Goal: Information Seeking & Learning: Learn about a topic

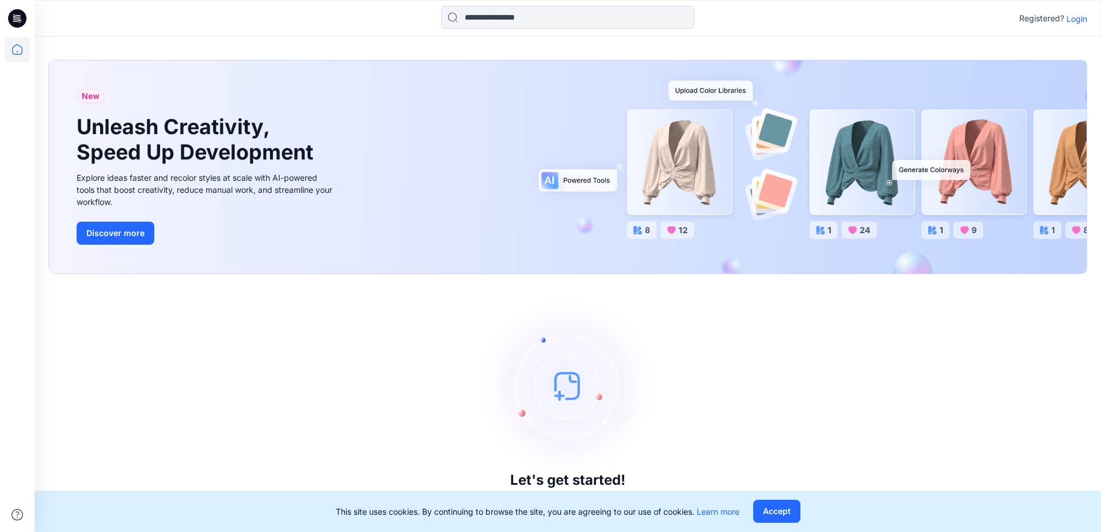
click at [1081, 20] on p "Login" at bounding box center [1077, 19] width 21 height 12
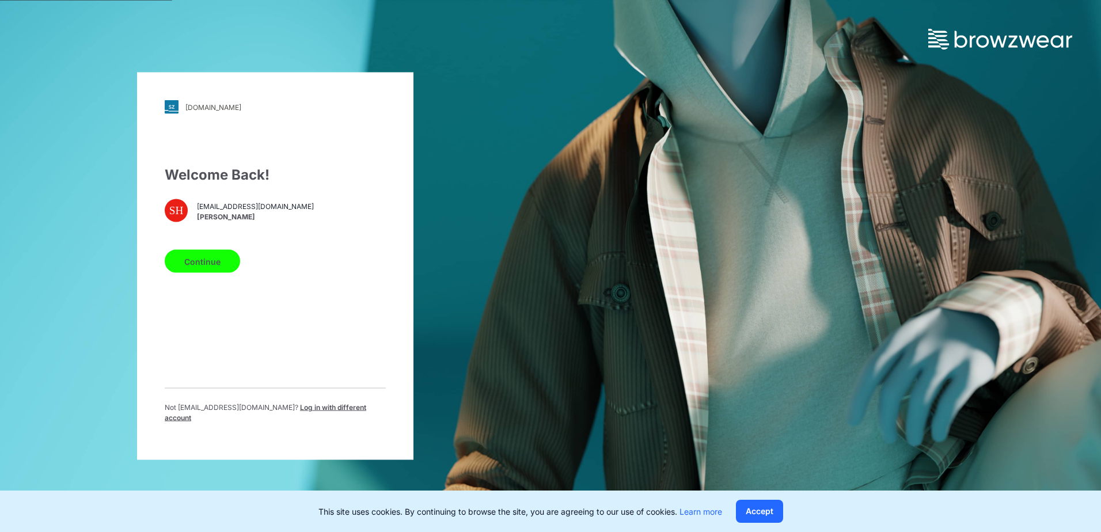
click at [209, 271] on button "Continue" at bounding box center [202, 261] width 75 height 23
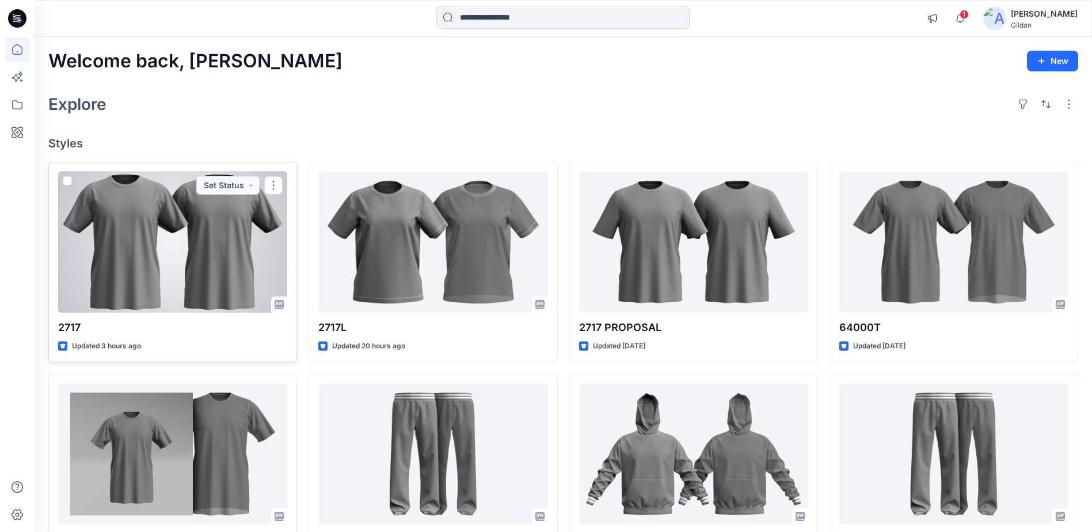
click at [153, 255] on div at bounding box center [172, 242] width 229 height 141
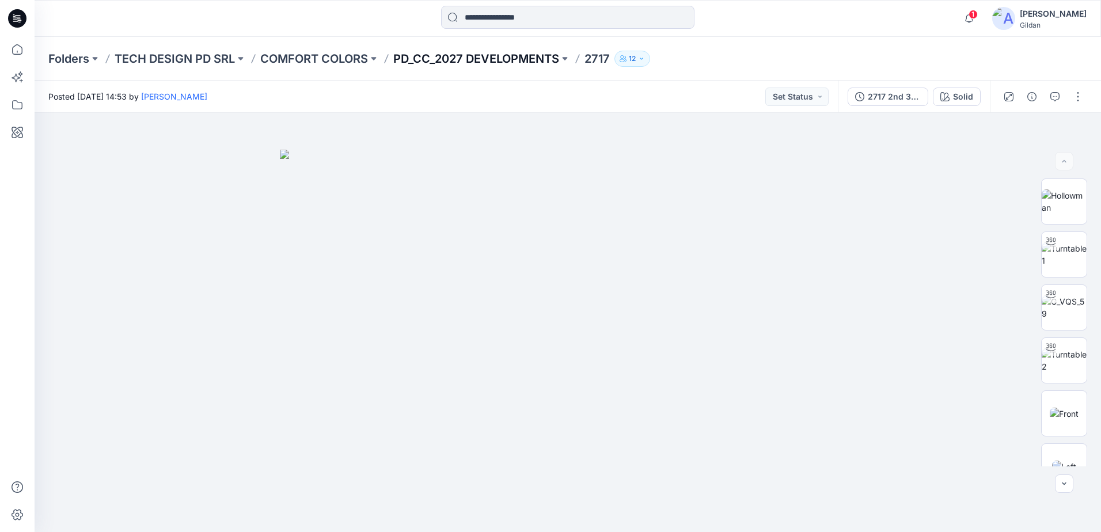
click at [530, 58] on p "PD_CC_2027 DEVELOPMENTS" at bounding box center [476, 59] width 166 height 16
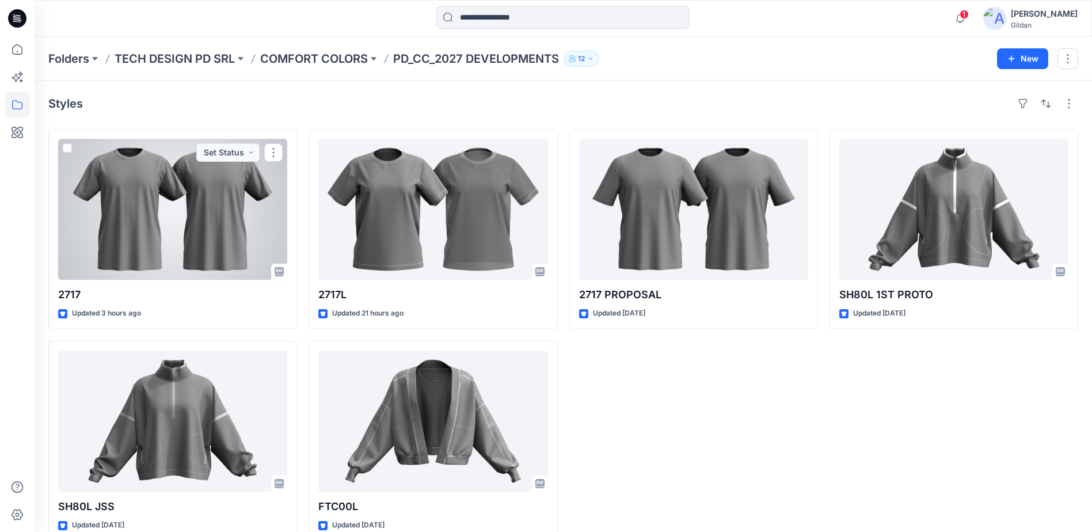
click at [219, 198] on div at bounding box center [172, 209] width 229 height 141
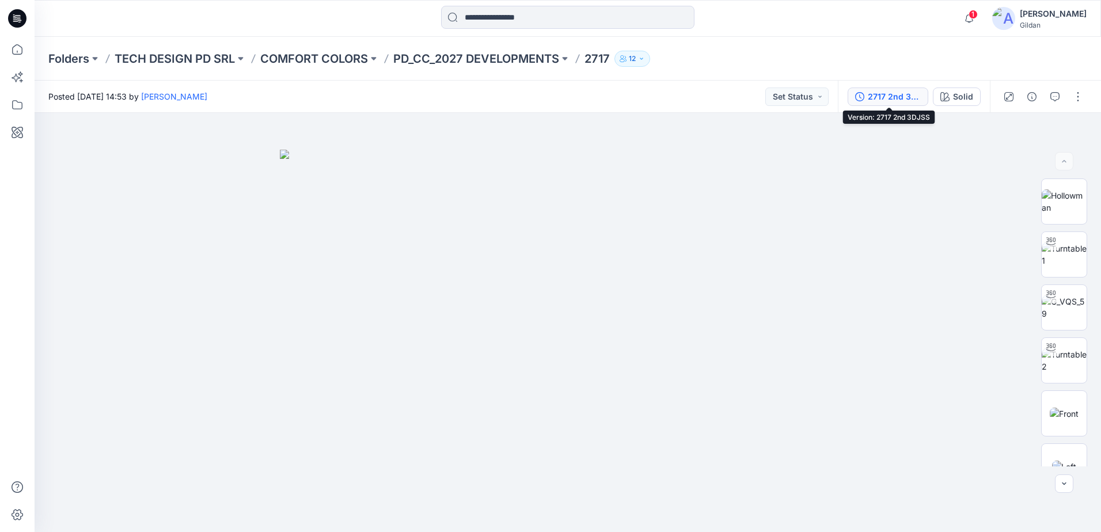
click at [879, 104] on button "2717 2nd 3DJSS" at bounding box center [888, 97] width 81 height 18
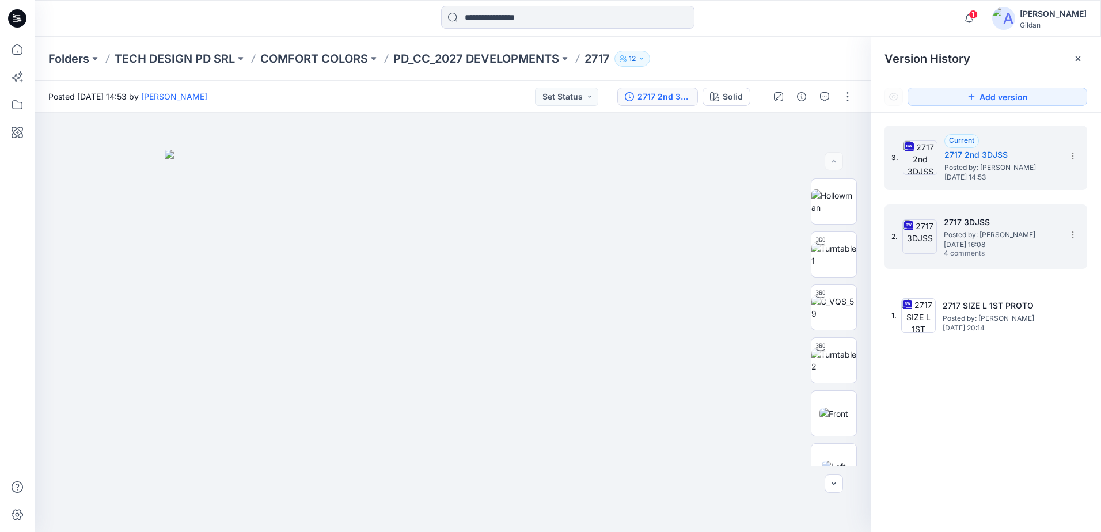
click at [932, 236] on img at bounding box center [919, 236] width 35 height 35
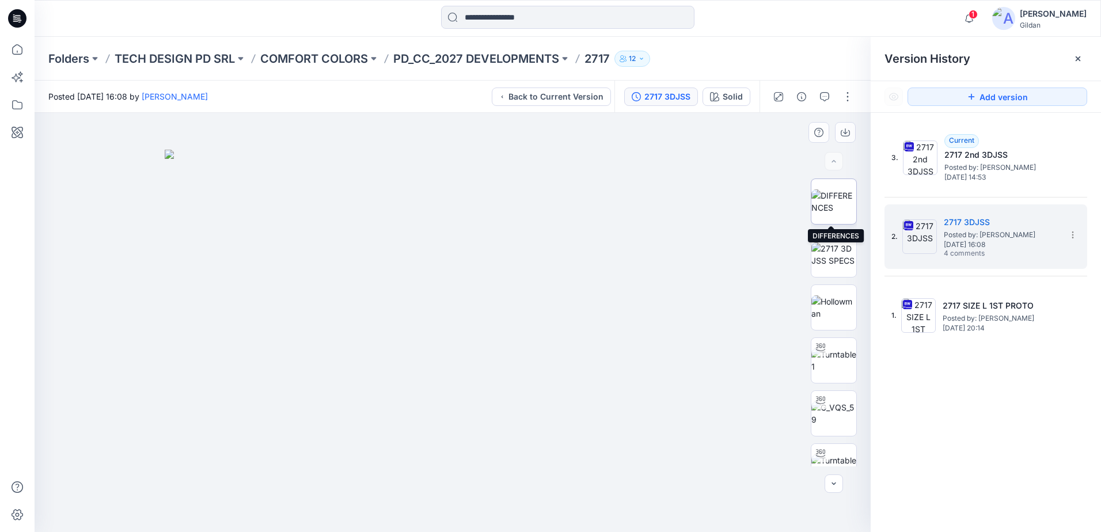
click at [838, 208] on img at bounding box center [833, 201] width 45 height 24
click at [827, 94] on icon "button" at bounding box center [824, 96] width 9 height 9
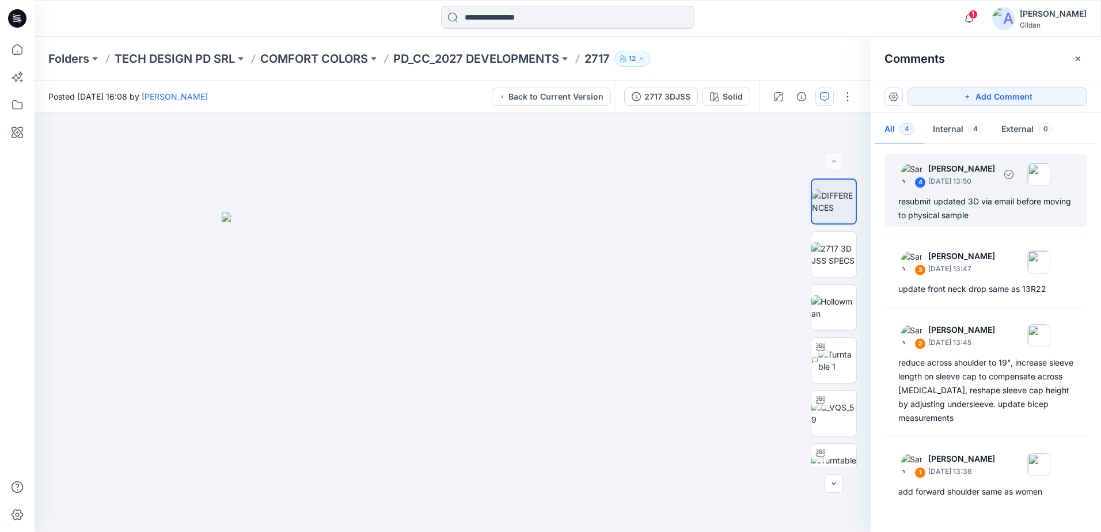
click at [985, 208] on div "resubmit updated 3D via email before moving to physical sample" at bounding box center [985, 209] width 175 height 28
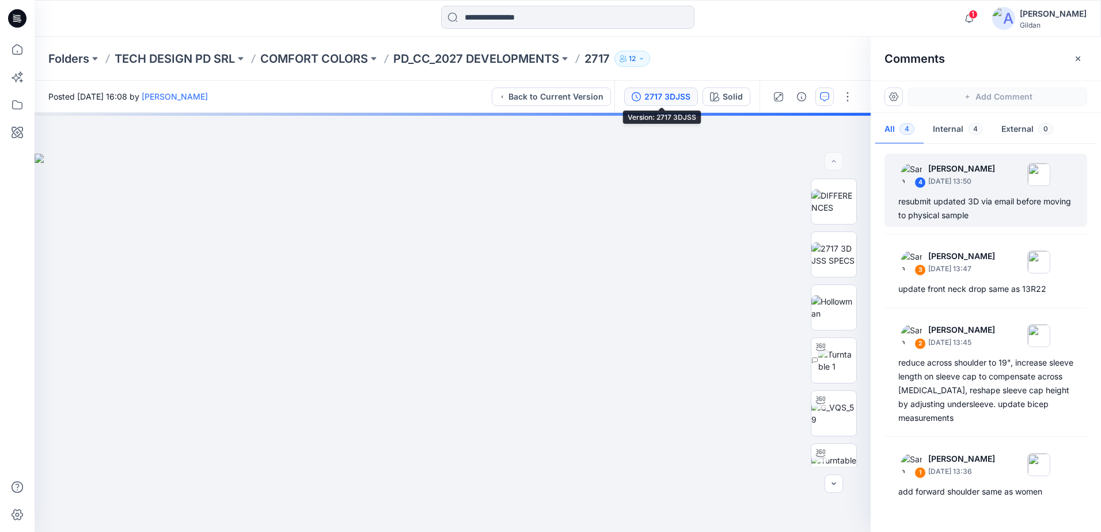
click at [650, 93] on div "2717 3DJSS" at bounding box center [667, 96] width 46 height 13
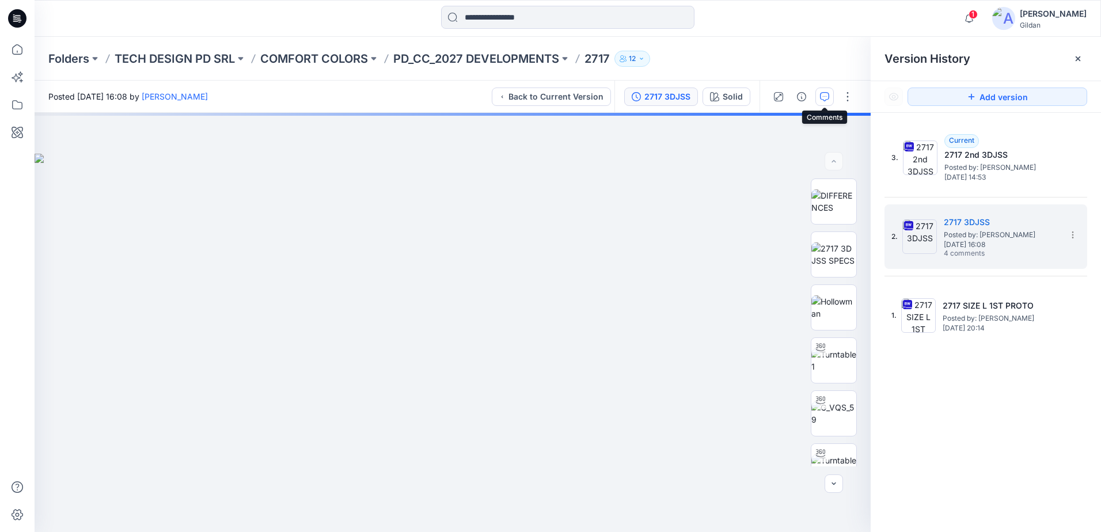
click at [826, 97] on icon "button" at bounding box center [824, 96] width 9 height 9
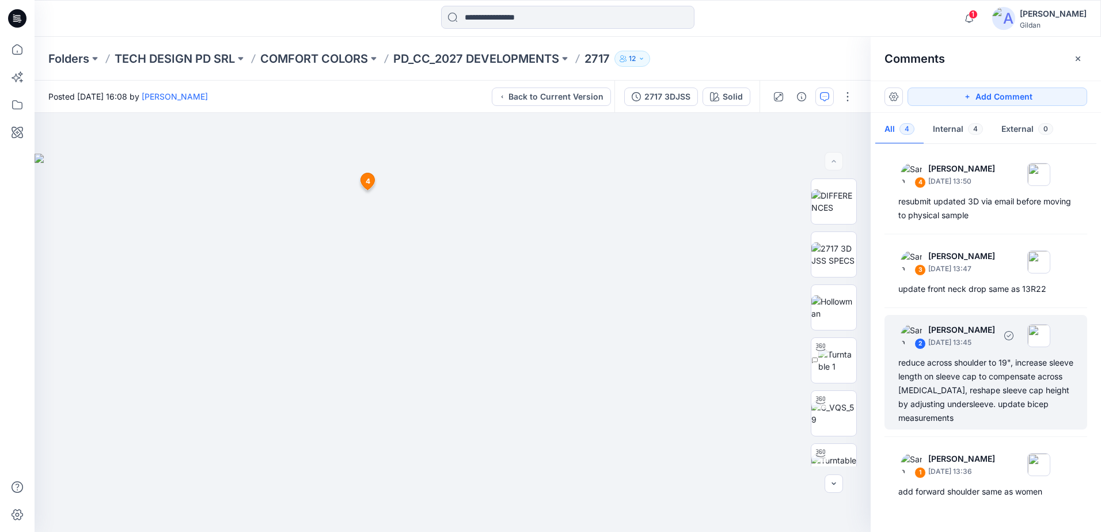
drag, startPoint x: 979, startPoint y: 418, endPoint x: 896, endPoint y: 365, distance: 98.7
click at [896, 365] on div "2 [PERSON_NAME] [DATE] 13:45 reduce across shoulder to 19", increase sleeve len…" at bounding box center [986, 372] width 203 height 115
copy div "reduce across shoulder to 19", increase sleeve length on sleeve cap to compensa…"
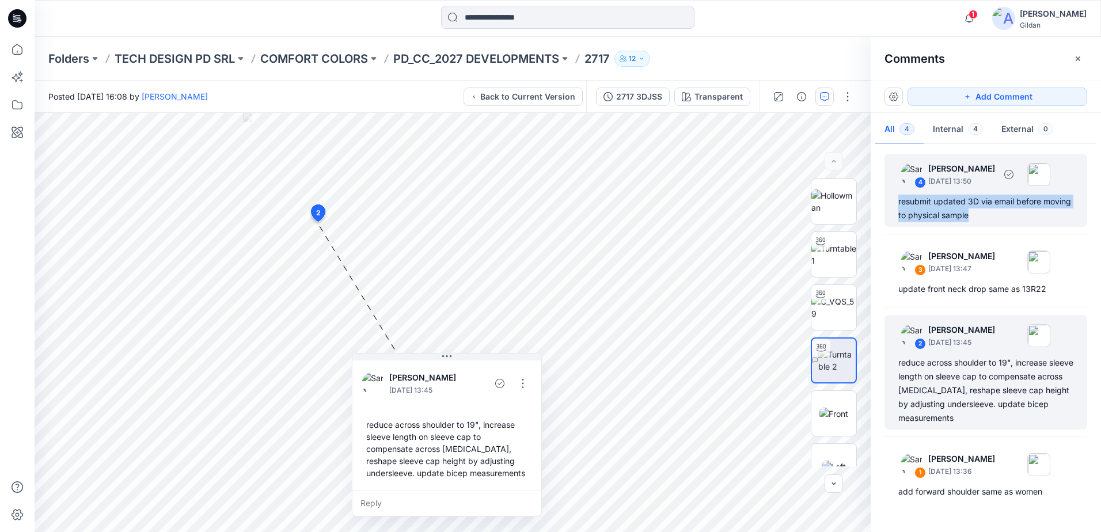
drag, startPoint x: 978, startPoint y: 217, endPoint x: 897, endPoint y: 203, distance: 81.8
click at [897, 203] on div "4 [PERSON_NAME] [DATE] 13:50 resubmit updated 3D via email before moving to phy…" at bounding box center [986, 190] width 203 height 73
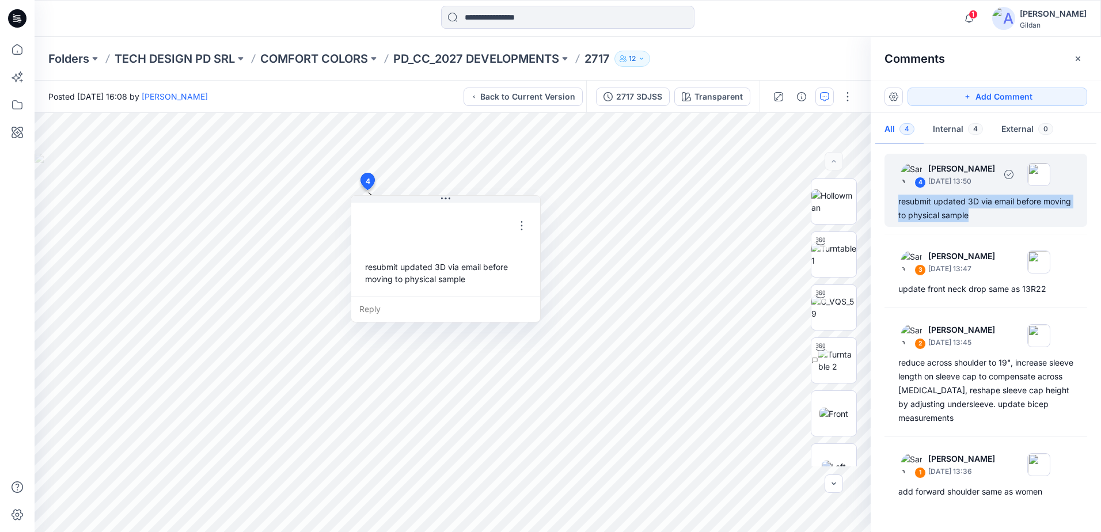
copy div "resubmit updated 3D via email before moving to physical sample"
click at [370, 100] on div "Posted [DATE] 16:08 by [PERSON_NAME] Back to Current Version" at bounding box center [311, 97] width 552 height 32
